Goal: Task Accomplishment & Management: Manage account settings

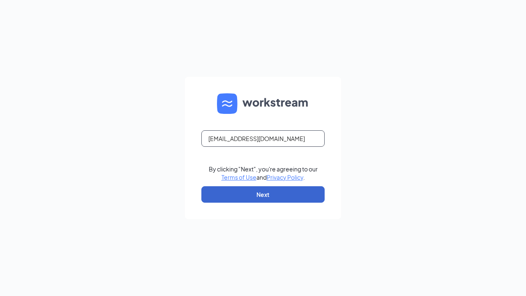
type input "[EMAIL_ADDRESS][DOMAIN_NAME]"
click at [263, 194] on button "Next" at bounding box center [262, 194] width 123 height 16
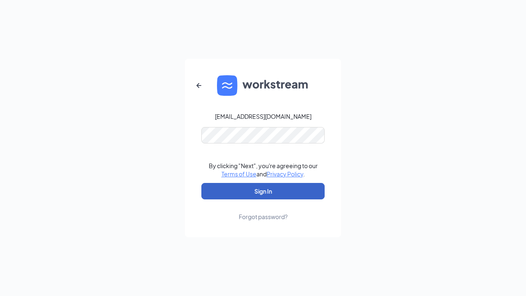
click at [263, 191] on button "Sign In" at bounding box center [262, 191] width 123 height 16
